Goal: Check status: Check status

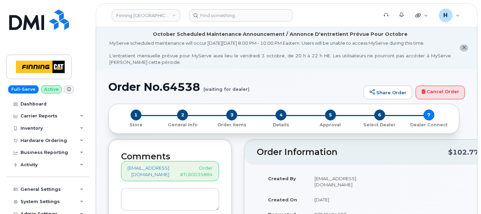
drag, startPoint x: 43, startPoint y: 141, endPoint x: 43, endPoint y: 146, distance: 4.8
click at [43, 142] on div "Hardware Ordering" at bounding box center [43, 140] width 46 height 5
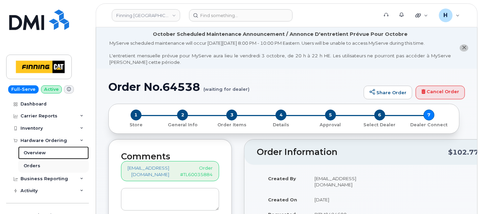
click at [39, 160] on div "Overview Orders" at bounding box center [54, 160] width 72 height 26
click at [38, 163] on div "Orders" at bounding box center [32, 166] width 17 height 6
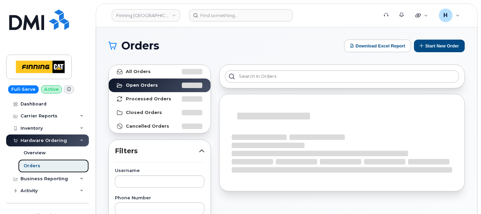
scroll to position [76, 0]
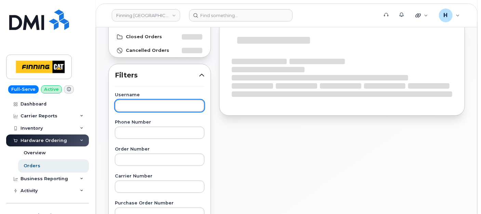
click at [140, 108] on input "text" at bounding box center [159, 106] width 89 height 12
paste input "[PERSON_NAME]"
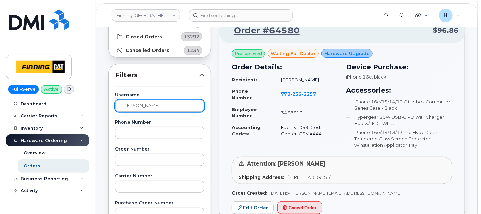
type input "[PERSON_NAME]"
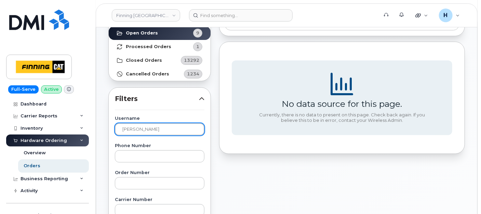
scroll to position [0, 0]
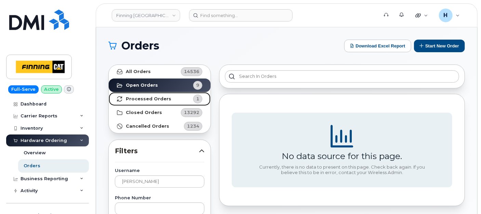
click at [179, 93] on link "Processed Orders 1" at bounding box center [160, 99] width 102 height 14
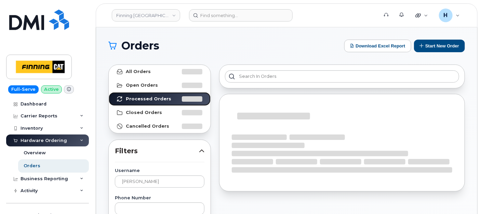
click at [109, 92] on link "Processed Orders" at bounding box center [160, 99] width 102 height 14
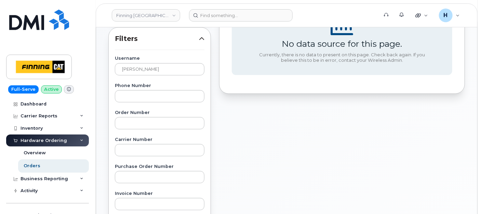
scroll to position [114, 0]
